Goal: Task Accomplishment & Management: Use online tool/utility

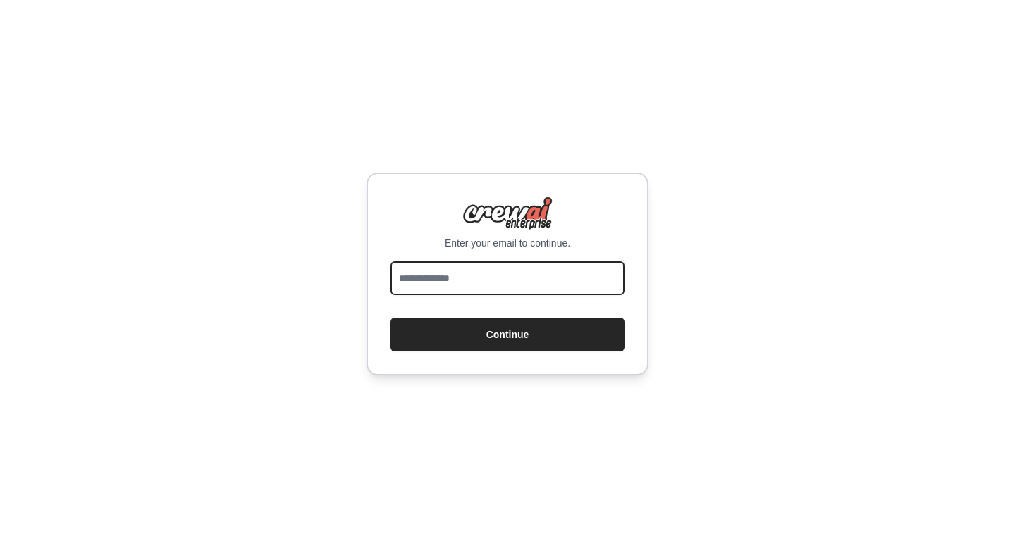
click at [543, 273] on input "email" at bounding box center [507, 279] width 234 height 34
type input "**********"
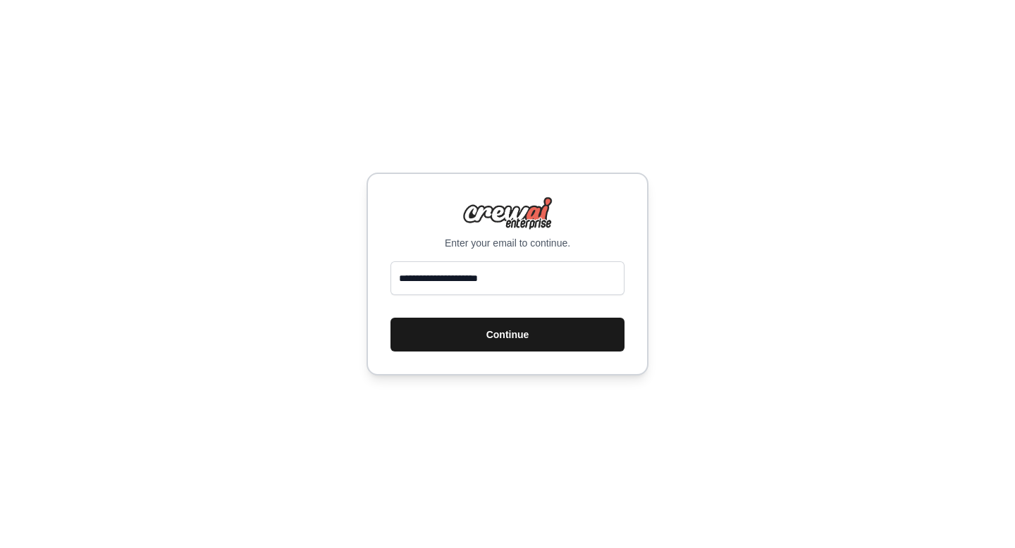
click at [523, 341] on button "Continue" at bounding box center [507, 335] width 234 height 34
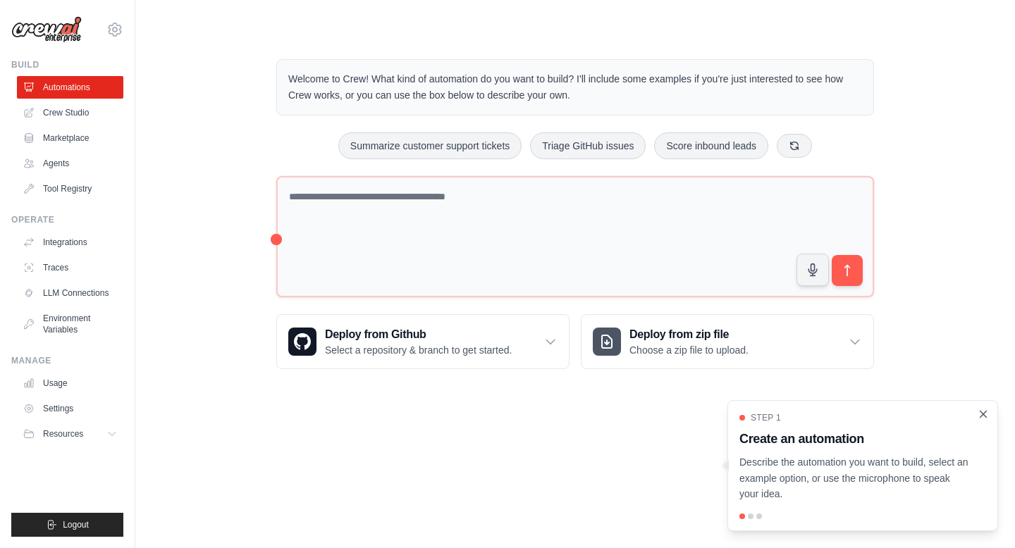
click at [979, 415] on icon "Close walkthrough" at bounding box center [983, 414] width 13 height 13
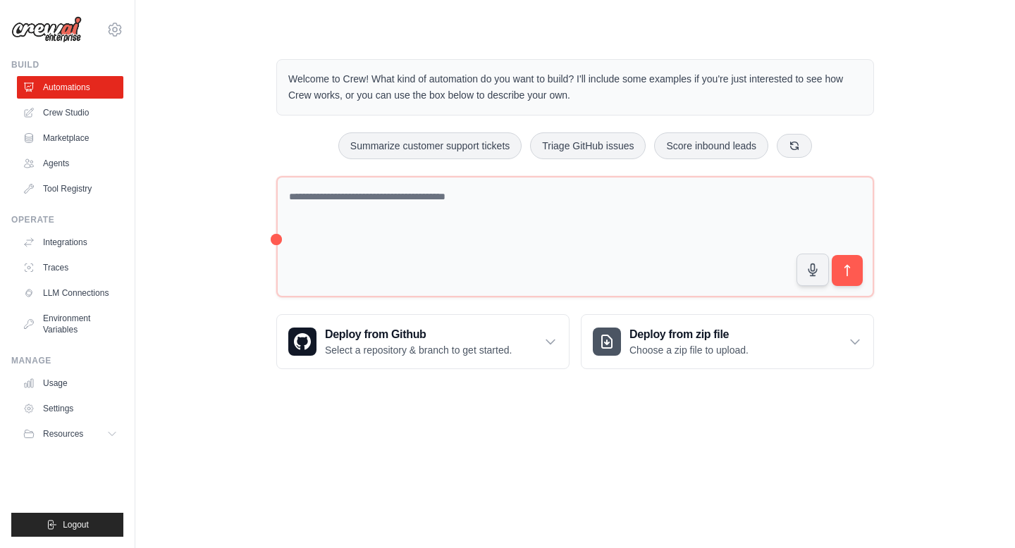
click at [472, 407] on body "[EMAIL_ADDRESS][DOMAIN_NAME] Settings Build Automations Crew Studio" at bounding box center [507, 274] width 1015 height 548
click at [45, 124] on ul "Automations Crew Studio Marketplace Agents Tool Registry" at bounding box center [70, 138] width 106 height 124
click at [51, 116] on link "Crew Studio" at bounding box center [71, 113] width 106 height 23
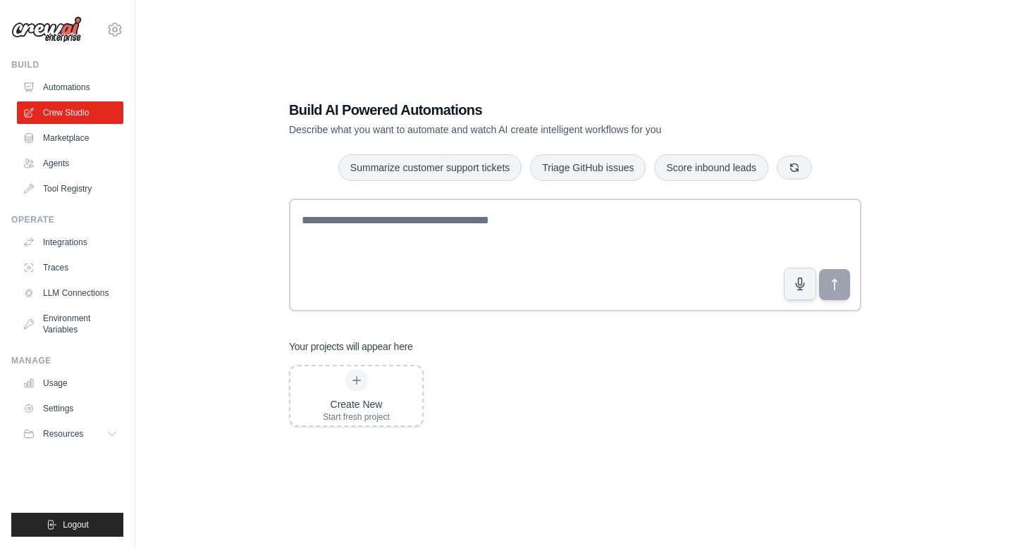
scroll to position [28, 0]
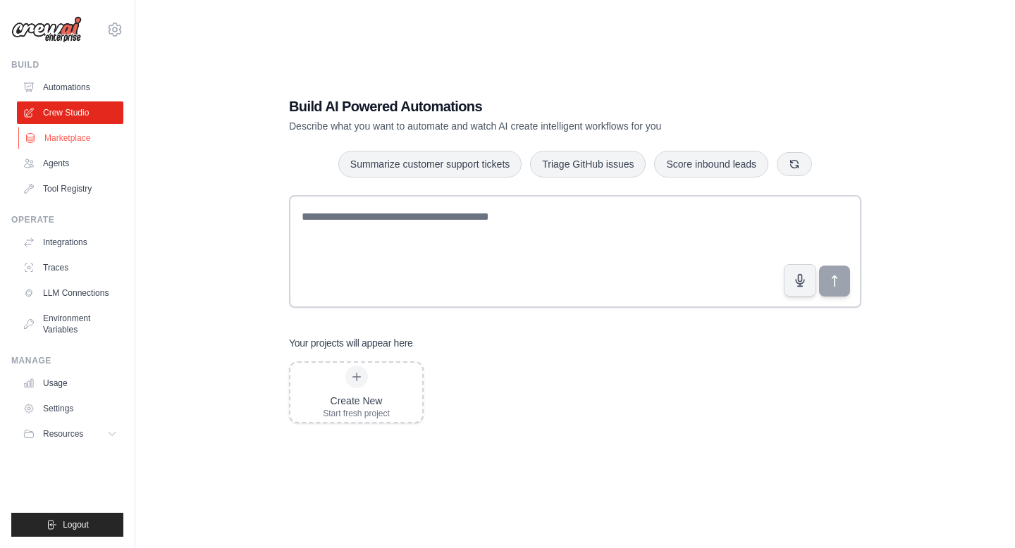
click at [46, 130] on link "Marketplace" at bounding box center [71, 138] width 106 height 23
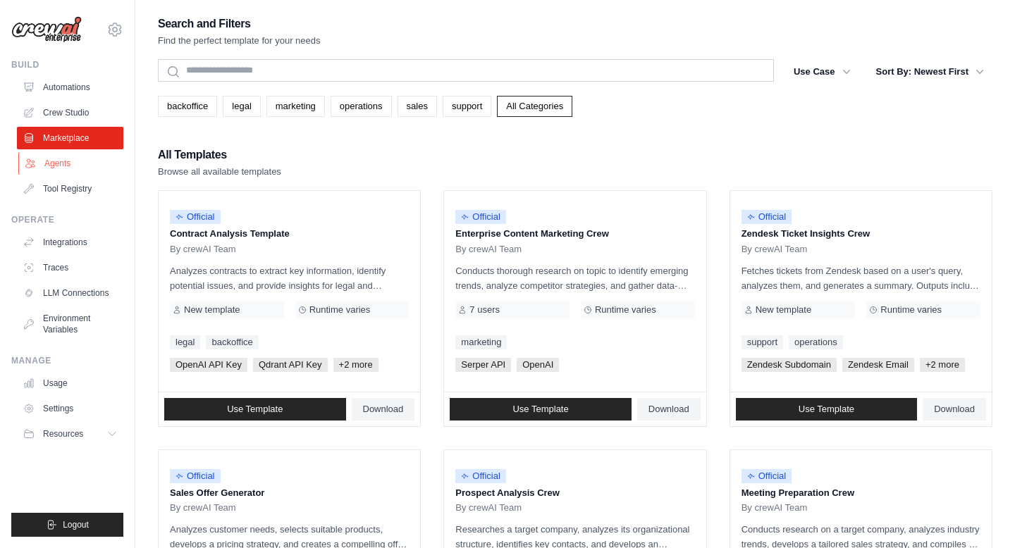
click at [53, 174] on link "Agents" at bounding box center [71, 163] width 106 height 23
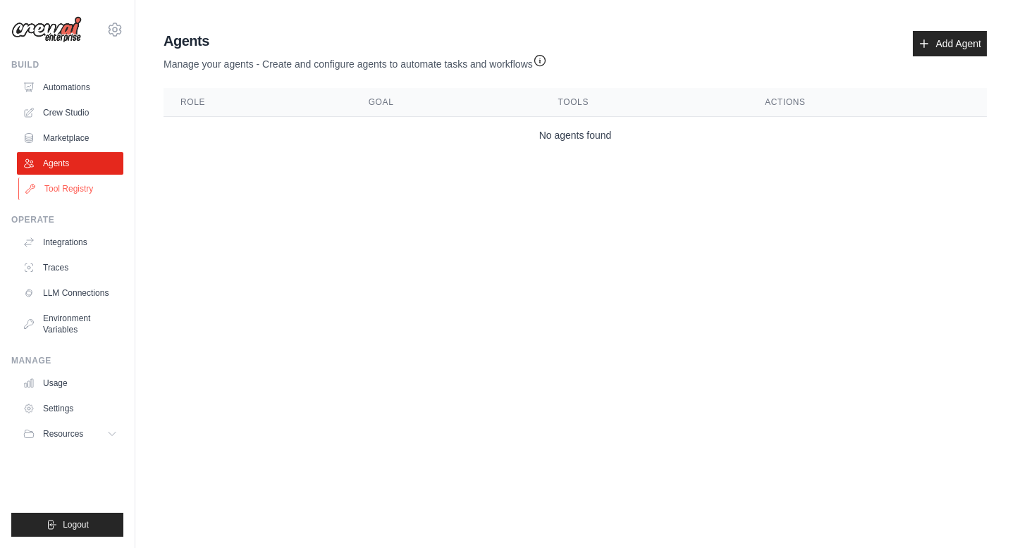
click at [92, 194] on link "Tool Registry" at bounding box center [71, 189] width 106 height 23
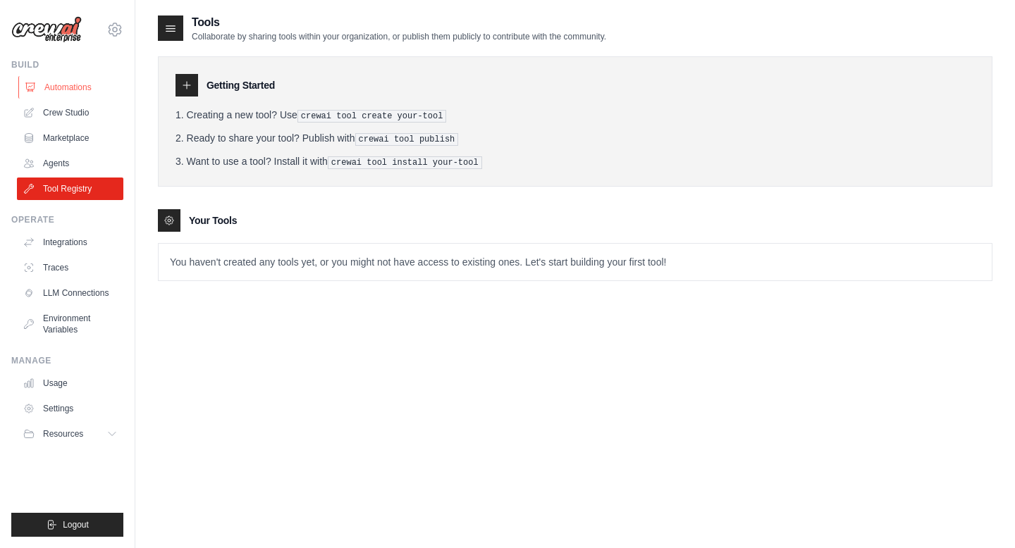
click at [57, 94] on link "Automations" at bounding box center [71, 87] width 106 height 23
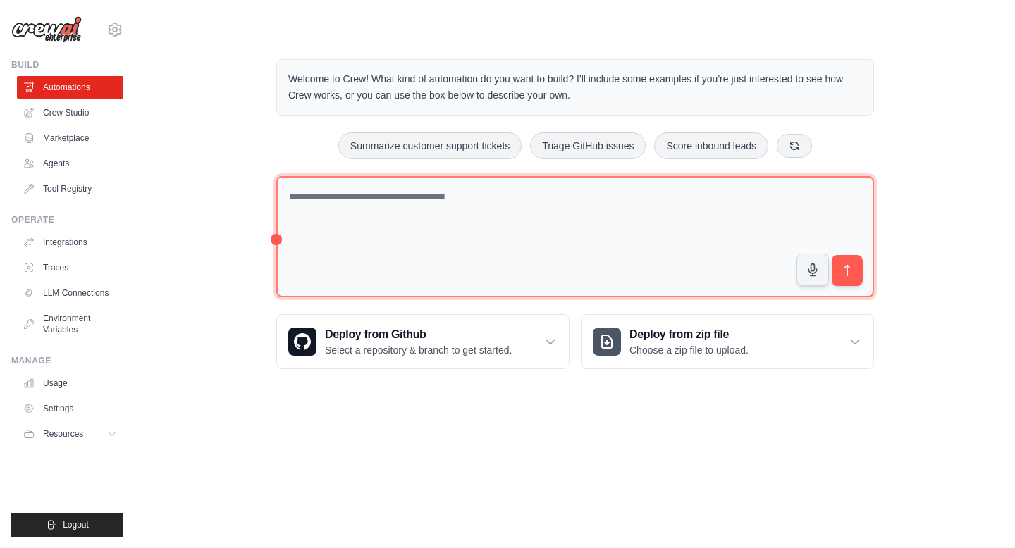
click at [304, 202] on textarea at bounding box center [575, 237] width 598 height 122
click at [276, 242] on textarea at bounding box center [575, 237] width 598 height 122
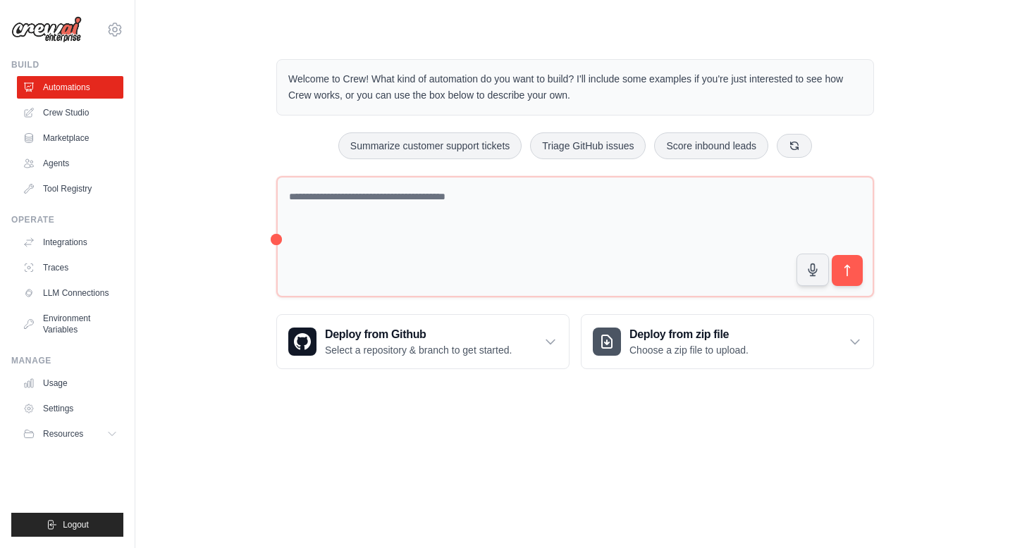
click at [275, 235] on div "Welcome to Crew! What kind of automation do you want to build? I'll include som…" at bounding box center [575, 214] width 632 height 355
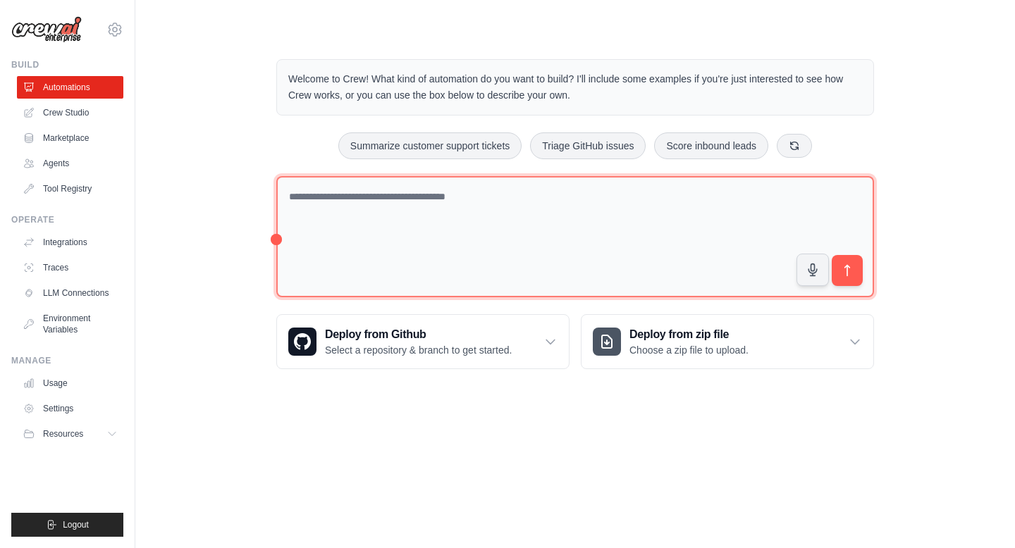
click at [306, 197] on textarea at bounding box center [575, 237] width 598 height 122
type textarea "*"
